Goal: Task Accomplishment & Management: Complete application form

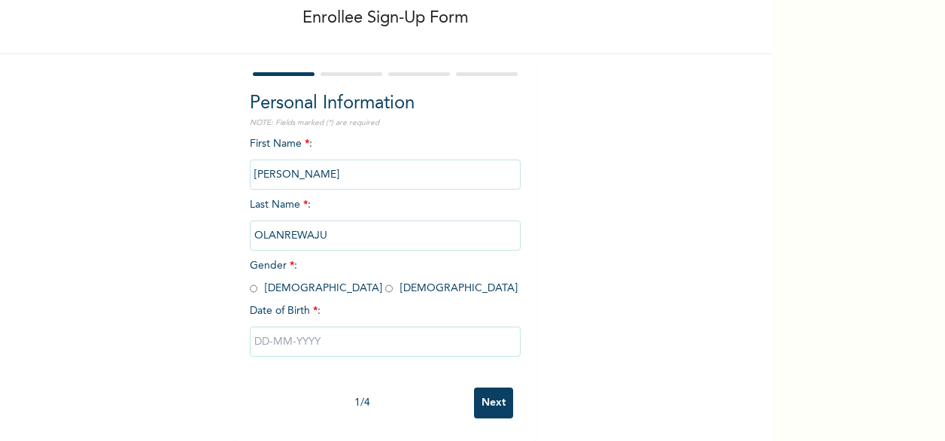
scroll to position [90, 0]
click at [250, 281] on input "radio" at bounding box center [254, 288] width 8 height 14
radio input "true"
click at [338, 327] on input "text" at bounding box center [385, 341] width 271 height 30
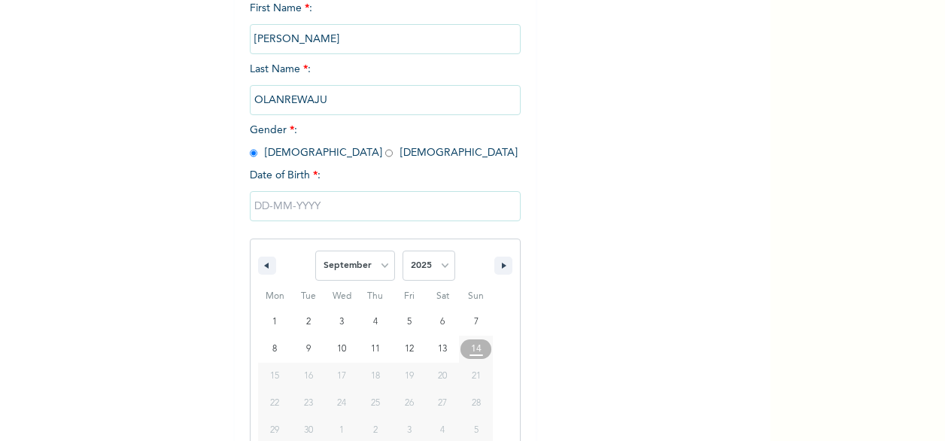
scroll to position [244, 0]
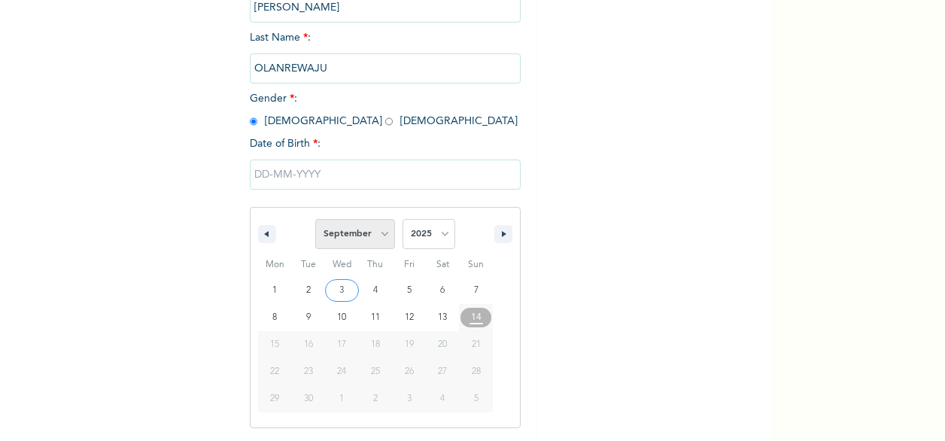
click at [379, 235] on select "January February March April May June July August September October November De…" at bounding box center [355, 234] width 80 height 30
select select "0"
click at [315, 220] on select "January February March April May June July August September October November De…" at bounding box center [355, 234] width 80 height 30
click at [433, 237] on select "2025 2024 2023 2022 2021 2020 2019 2018 2017 2016 2015 2014 2013 2012 2011 2010…" at bounding box center [428, 234] width 53 height 30
select select "1979"
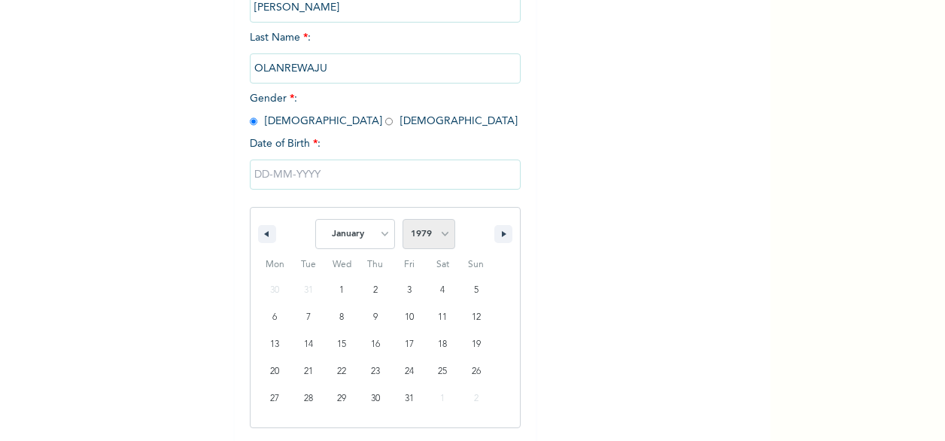
click at [402, 220] on select "2025 2024 2023 2022 2021 2020 2019 2018 2017 2016 2015 2014 2013 2012 2011 2010…" at bounding box center [428, 234] width 53 height 30
type input "[DATE]"
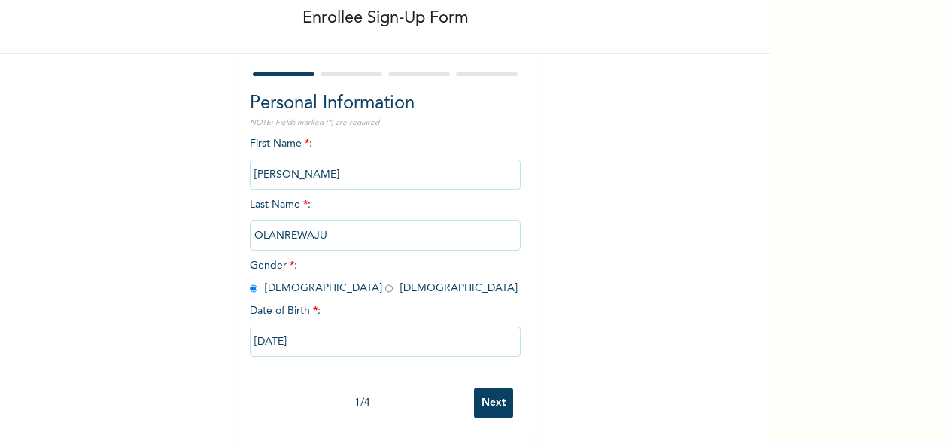
scroll to position [90, 0]
click at [492, 387] on input "Next" at bounding box center [493, 402] width 39 height 31
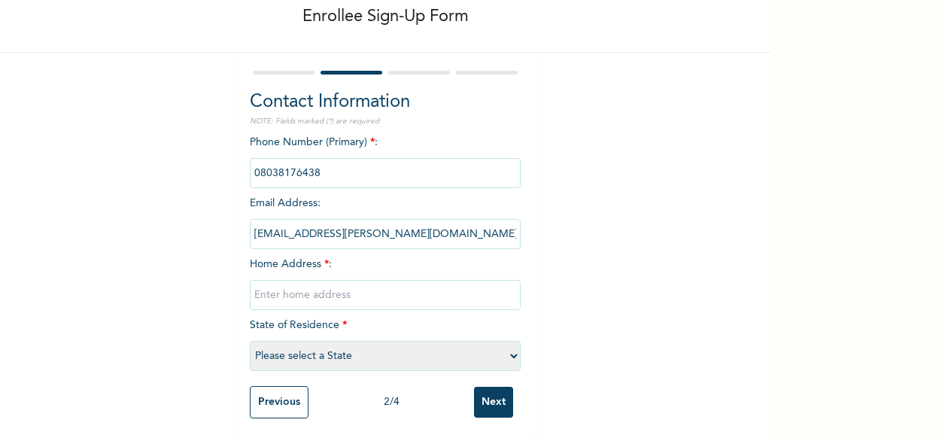
click at [281, 282] on input "text" at bounding box center [385, 295] width 271 height 30
type input "Dagi Teachers Quarters Off [GEOGRAPHIC_DATA] - [PERSON_NAME]"
select select "31"
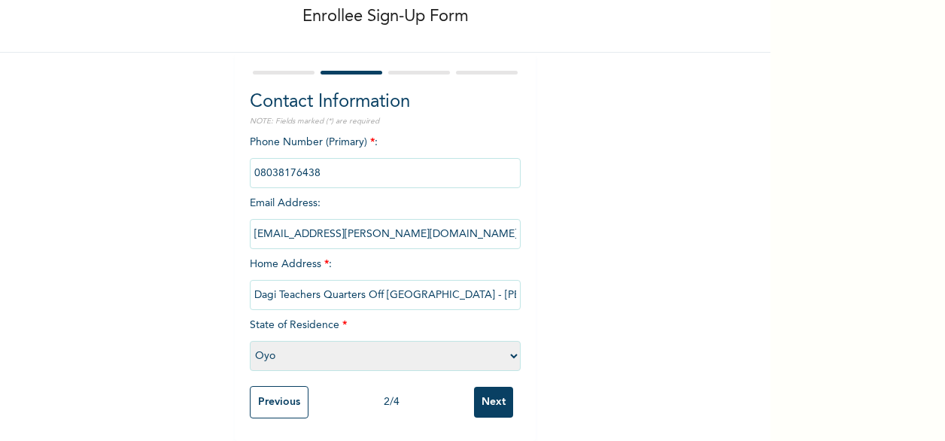
click at [565, 297] on div "Enrollee Sign-Up Form Contact Information NOTE: Fields marked (*) are required …" at bounding box center [385, 181] width 770 height 519
click at [496, 387] on input "Next" at bounding box center [493, 402] width 39 height 31
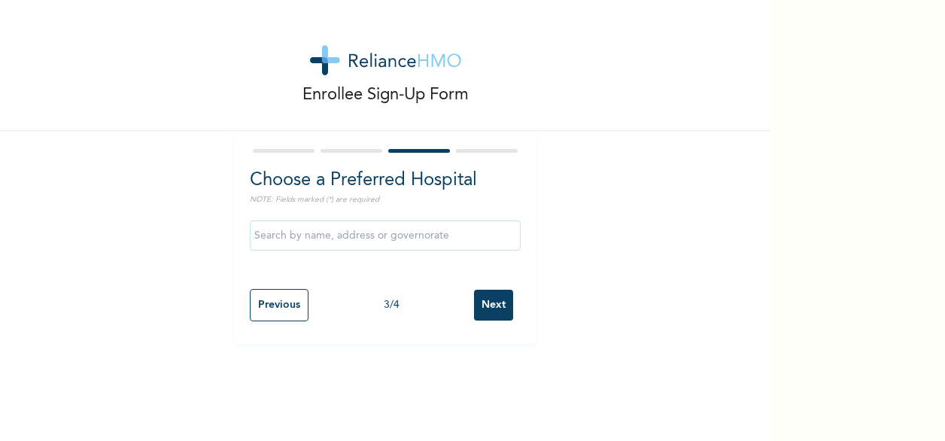
scroll to position [0, 0]
click at [307, 228] on input "text" at bounding box center [385, 235] width 271 height 30
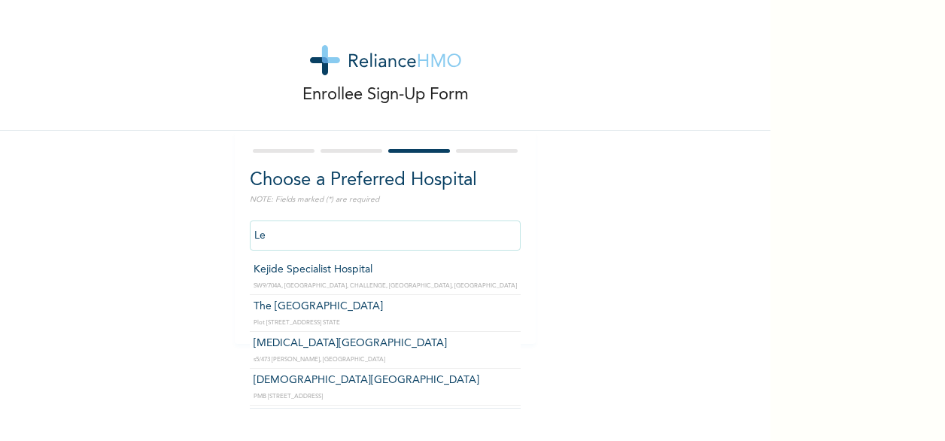
type input "L"
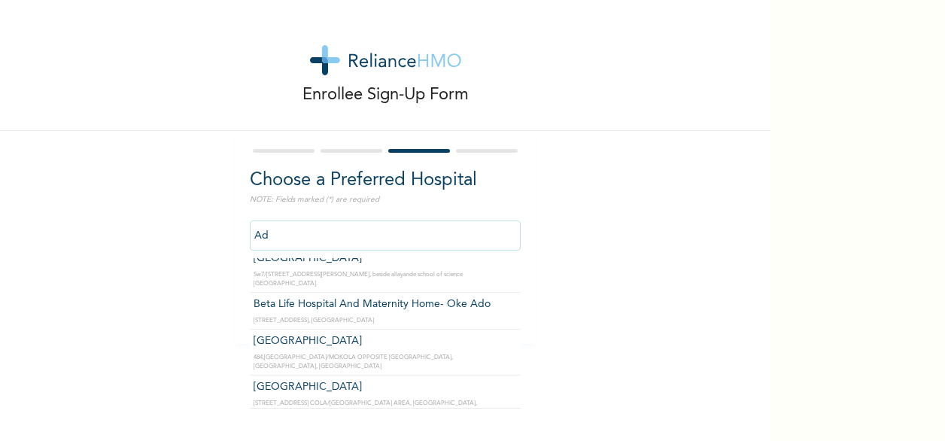
scroll to position [451, 0]
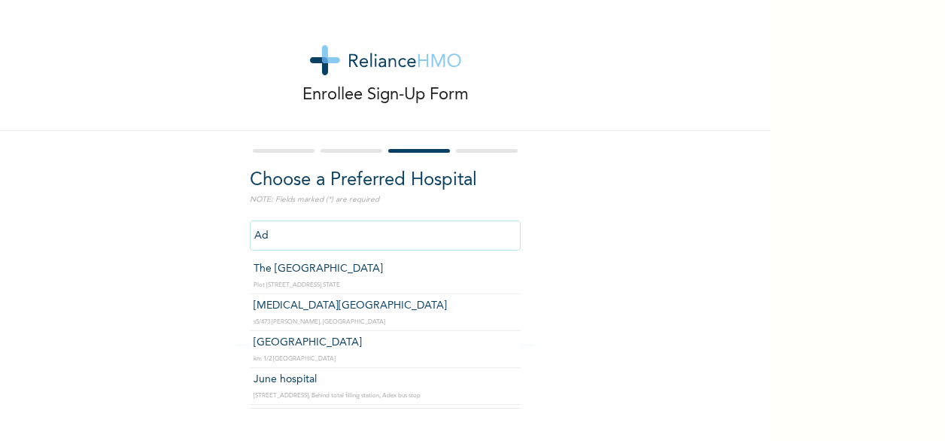
type input "A"
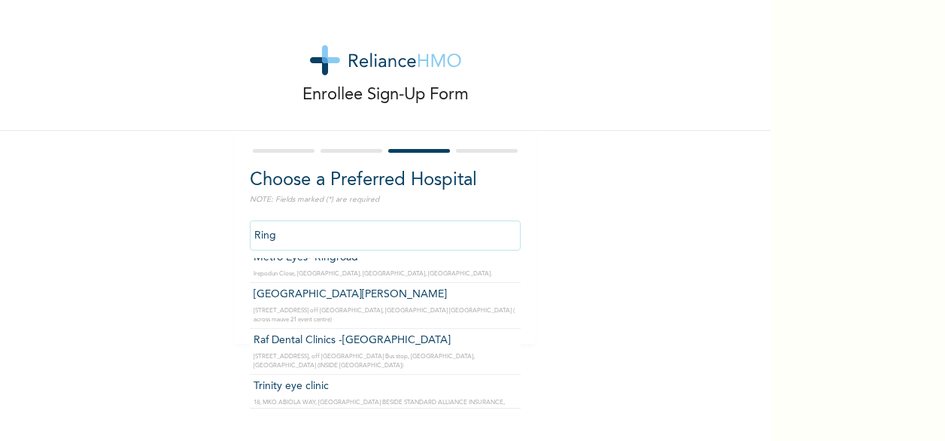
scroll to position [0, 0]
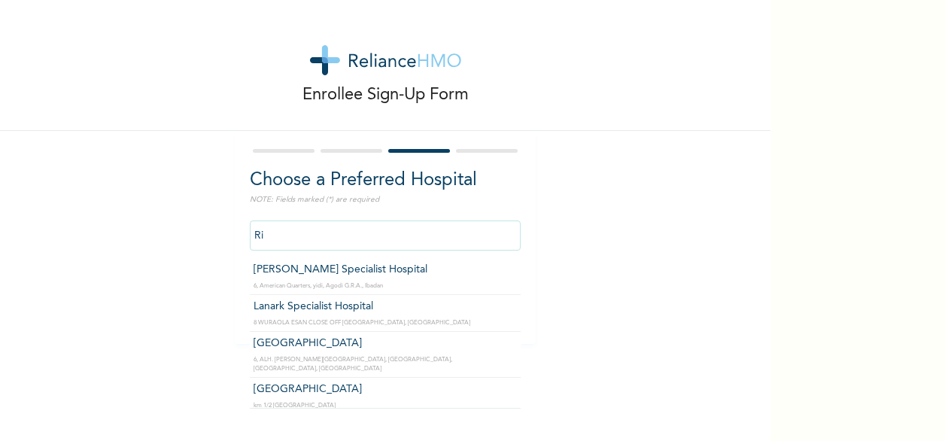
type input "R"
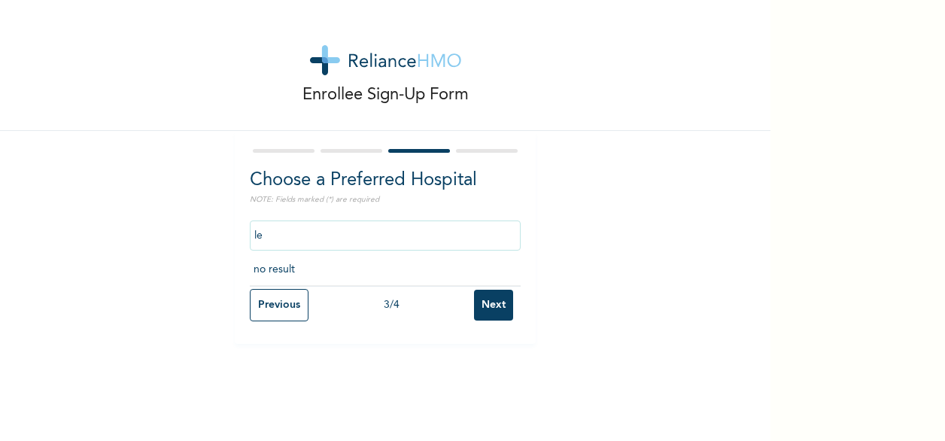
type input "l"
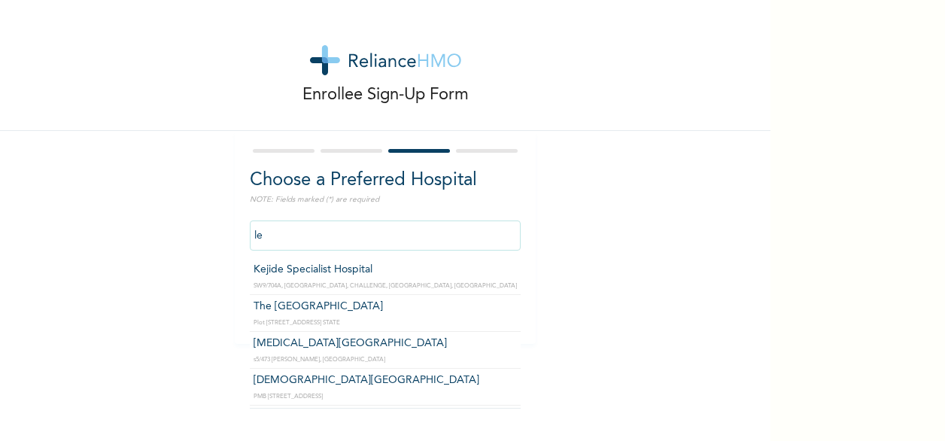
type input "l"
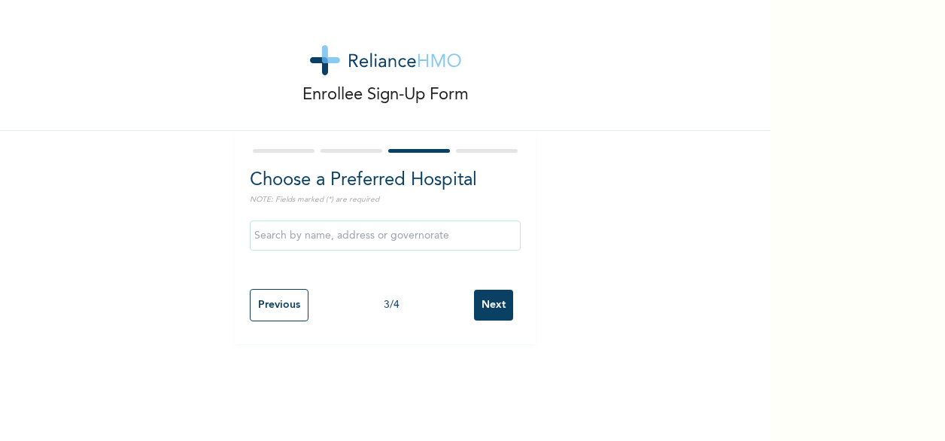
click at [672, 247] on div "Enrollee Sign-Up Form Choose a Preferred Hospital NOTE: Fields marked (*) are r…" at bounding box center [385, 172] width 770 height 344
click at [290, 236] on input "text" at bounding box center [385, 235] width 271 height 30
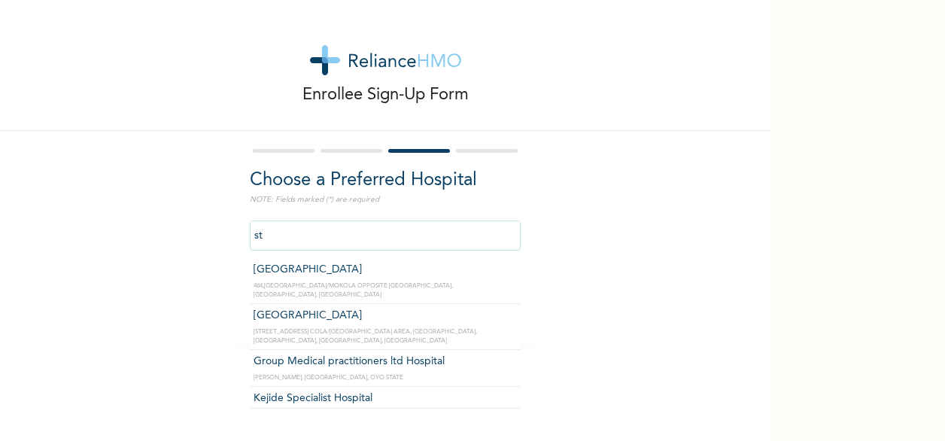
type input "s"
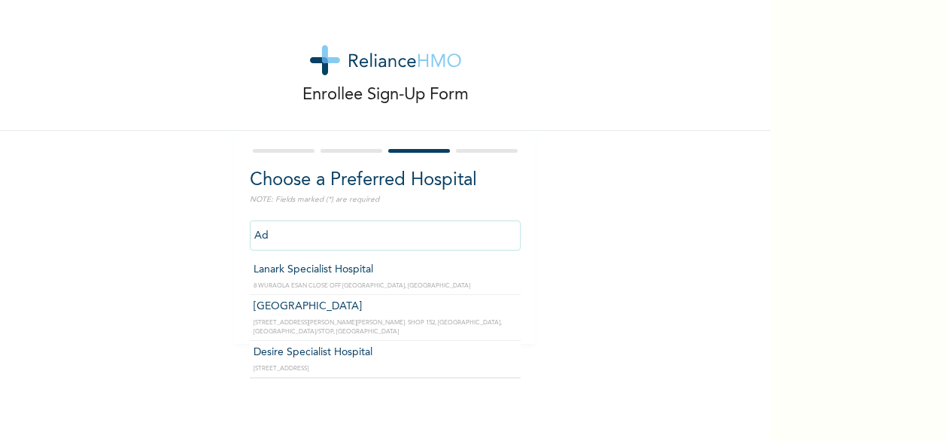
type input "A"
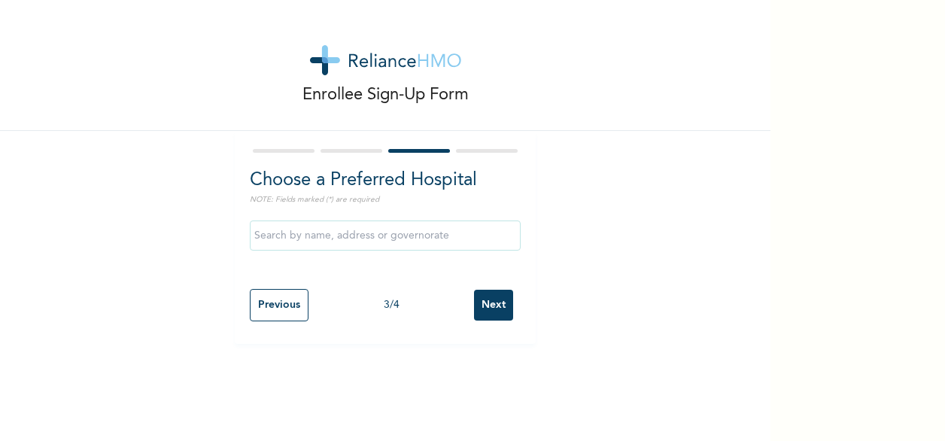
click at [670, 169] on div "Enrollee Sign-Up Form Choose a Preferred Hospital NOTE: Fields marked (*) are r…" at bounding box center [385, 172] width 770 height 344
click at [487, 306] on input "Next" at bounding box center [493, 305] width 39 height 31
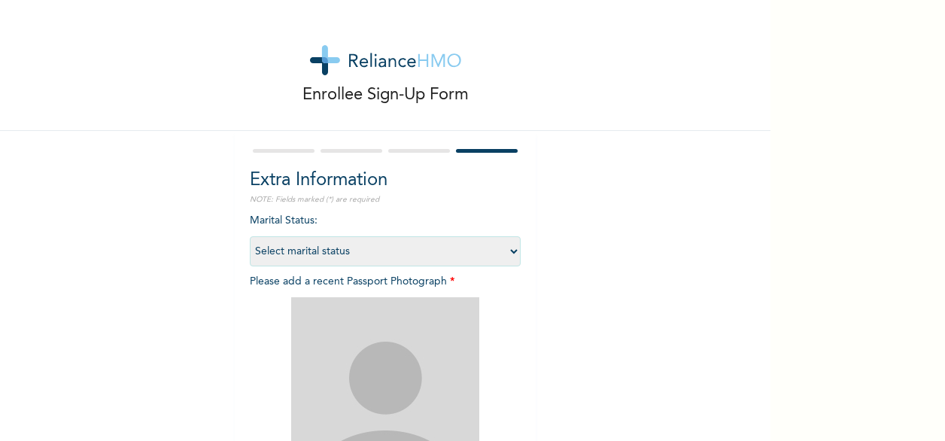
click at [507, 248] on select "Select marital status [DEMOGRAPHIC_DATA] Married [DEMOGRAPHIC_DATA] Widow/[DEMO…" at bounding box center [385, 251] width 271 height 30
select select "2"
click at [250, 236] on select "Select marital status [DEMOGRAPHIC_DATA] Married [DEMOGRAPHIC_DATA] Widow/[DEMO…" at bounding box center [385, 251] width 271 height 30
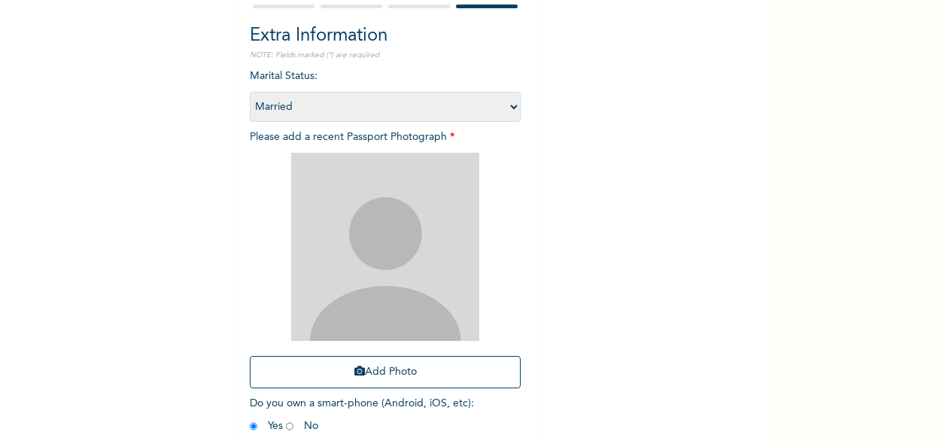
scroll to position [220, 0]
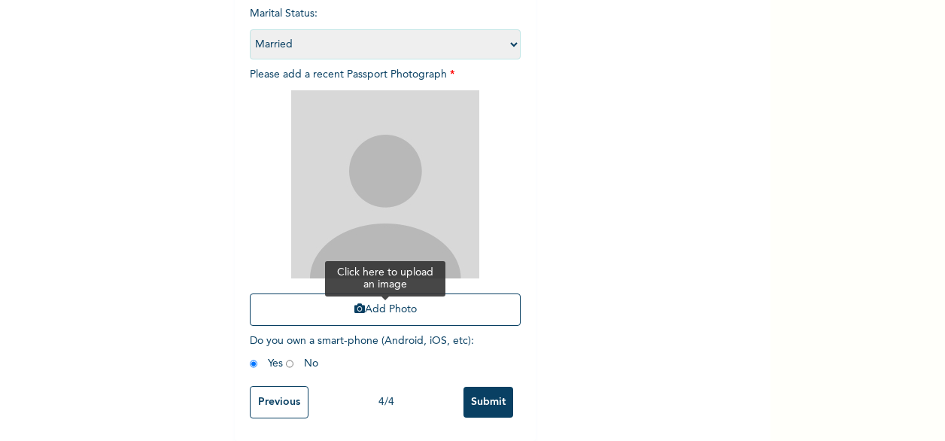
click at [382, 296] on button "Add Photo" at bounding box center [385, 309] width 271 height 32
click at [378, 297] on button "Add Photo" at bounding box center [385, 309] width 271 height 32
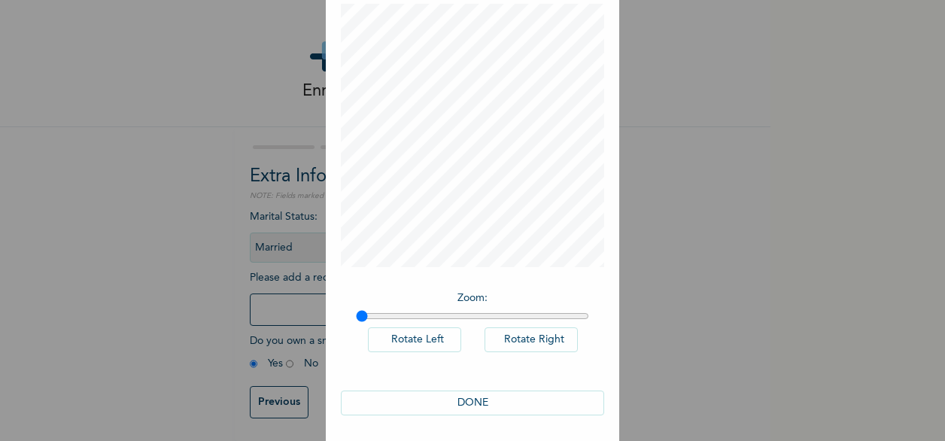
scroll to position [83, 0]
click at [469, 392] on button "DONE" at bounding box center [472, 399] width 263 height 25
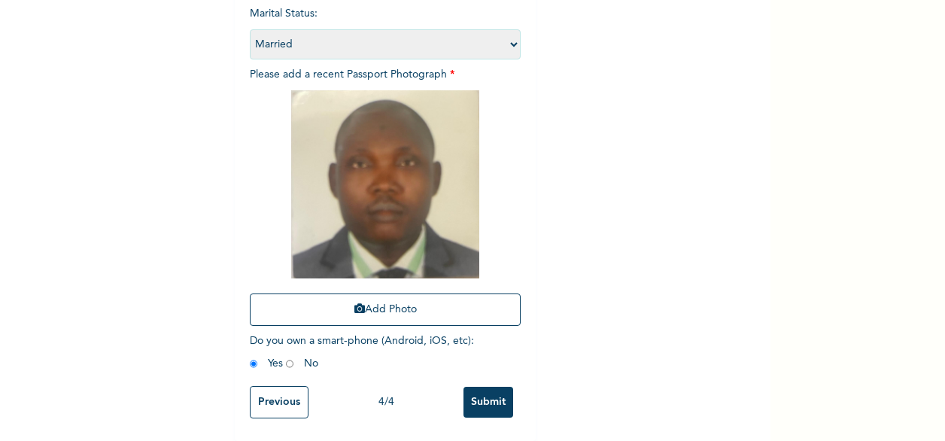
scroll to position [220, 0]
click at [477, 387] on input "Submit" at bounding box center [488, 402] width 50 height 31
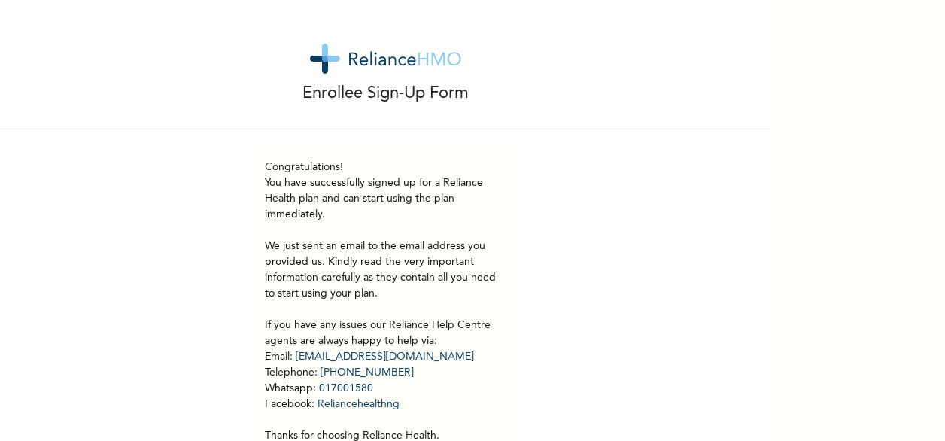
scroll to position [0, 0]
